Goal: Complete application form

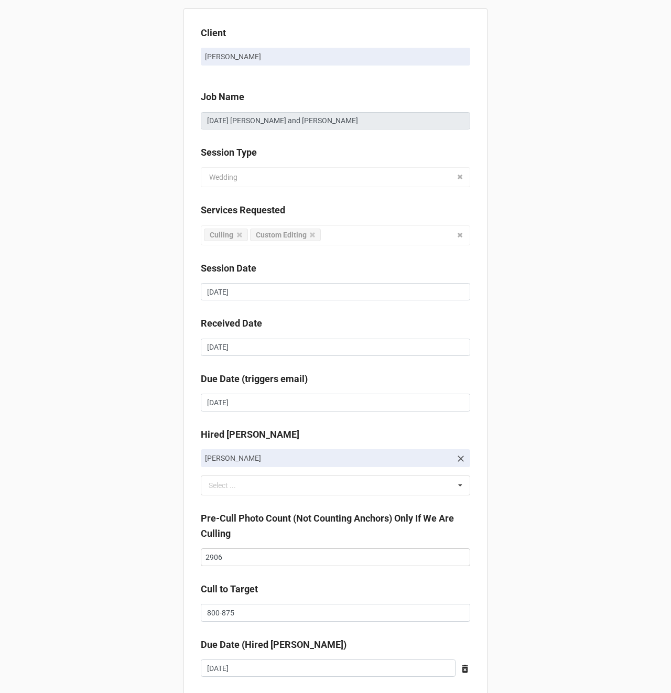
scroll to position [172, 0]
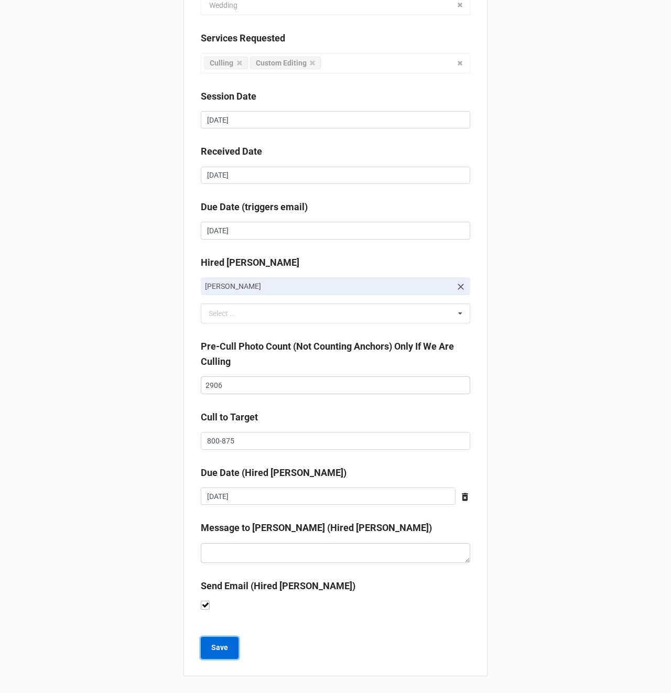
click at [219, 652] on b "Save" at bounding box center [219, 647] width 17 height 11
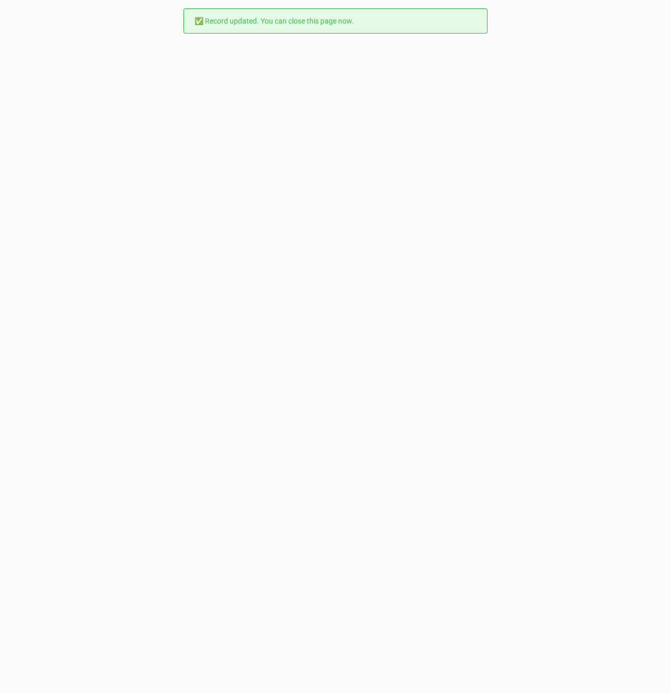
scroll to position [0, 0]
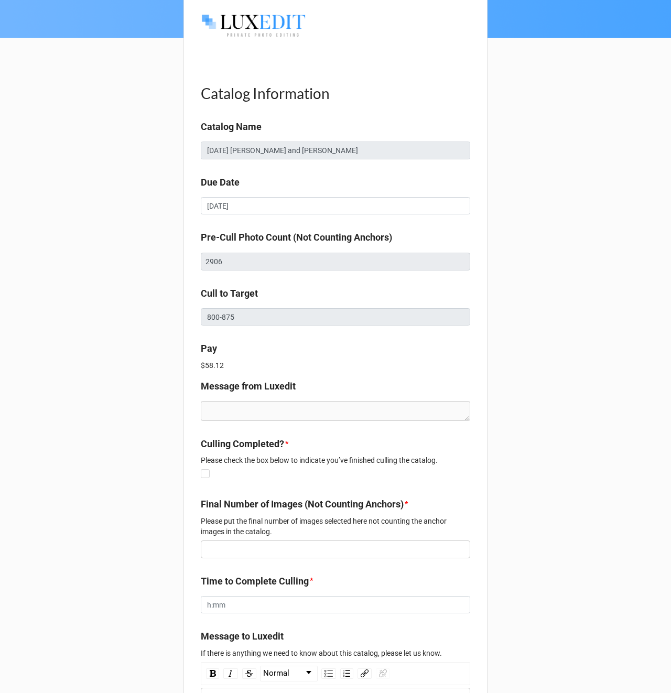
scroll to position [186, 0]
